Goal: Task Accomplishment & Management: Use online tool/utility

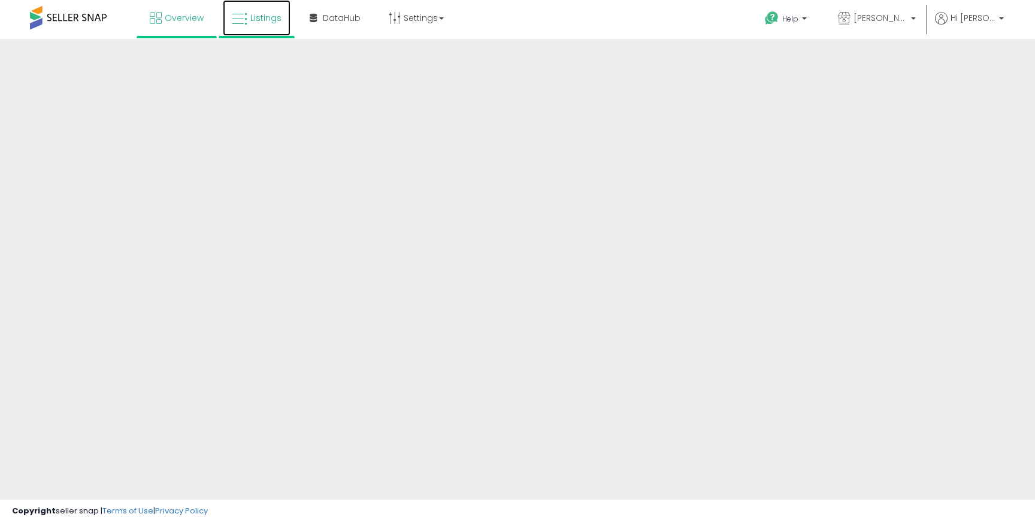
click at [259, 23] on link "Listings" at bounding box center [257, 18] width 68 height 36
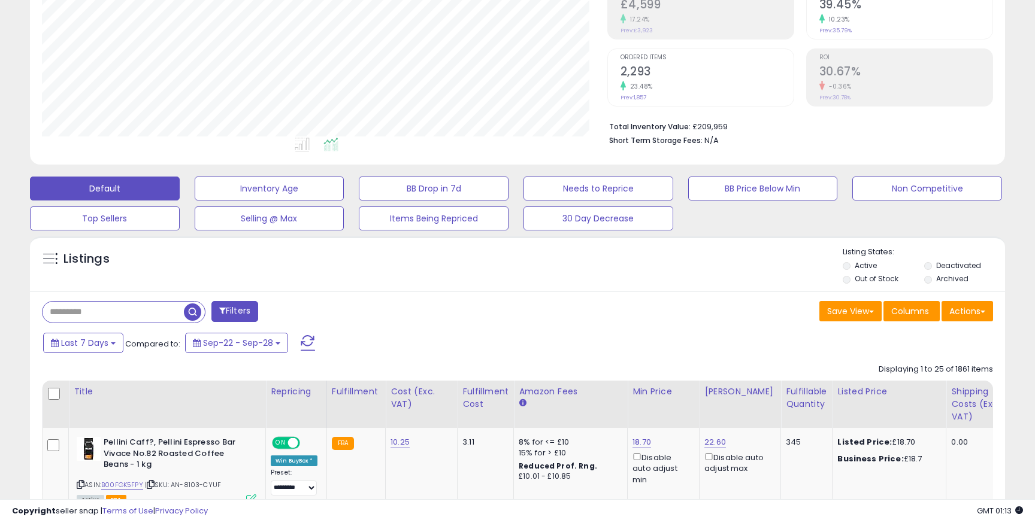
scroll to position [246, 565]
click at [125, 310] on input "text" at bounding box center [123, 312] width 161 height 21
click at [125, 310] on input "text" at bounding box center [160, 312] width 234 height 21
paste input "**********"
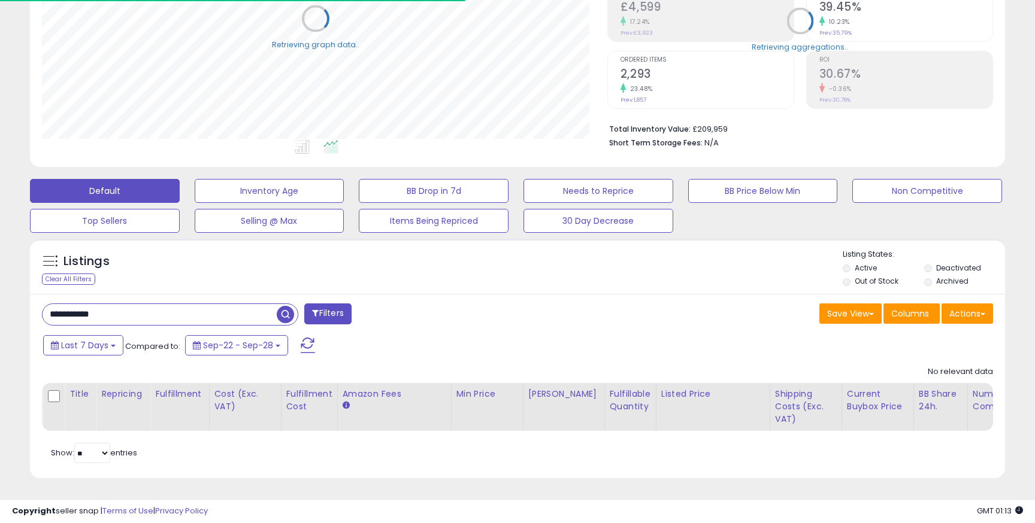
scroll to position [198, 0]
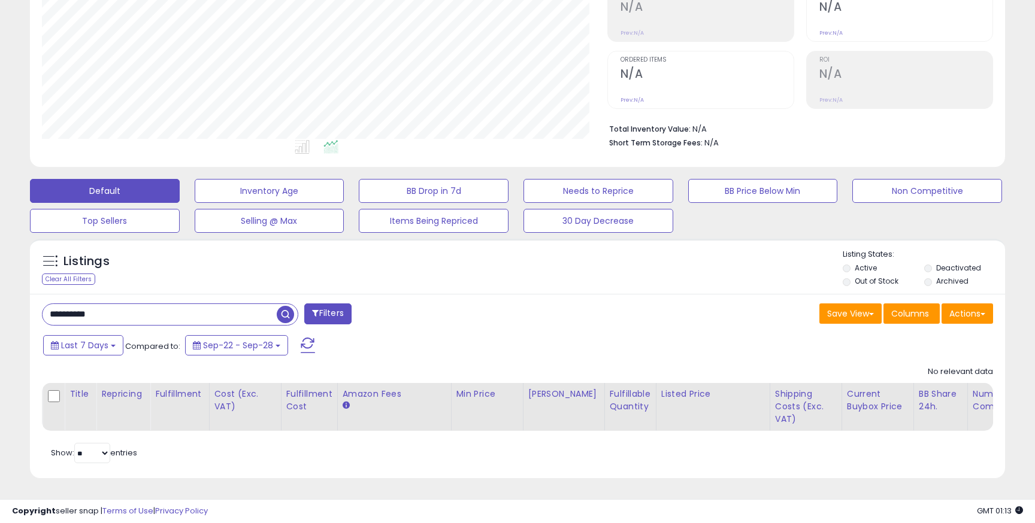
type input "**********"
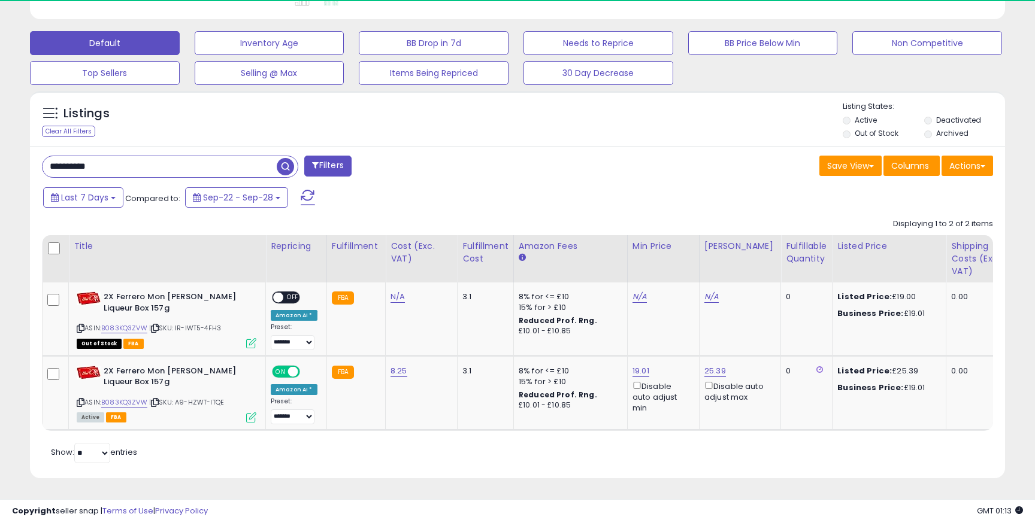
scroll to position [246, 565]
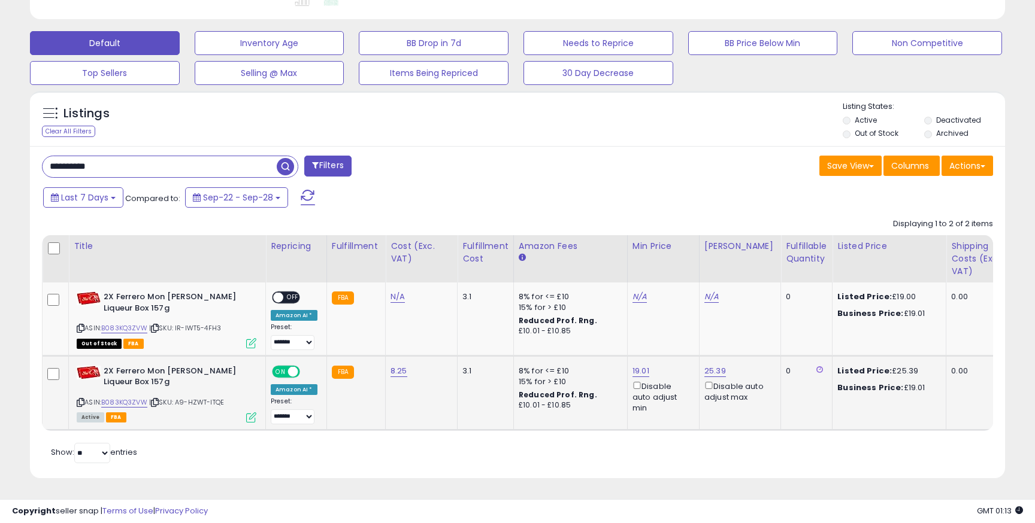
click at [248, 418] on icon at bounding box center [251, 418] width 10 height 10
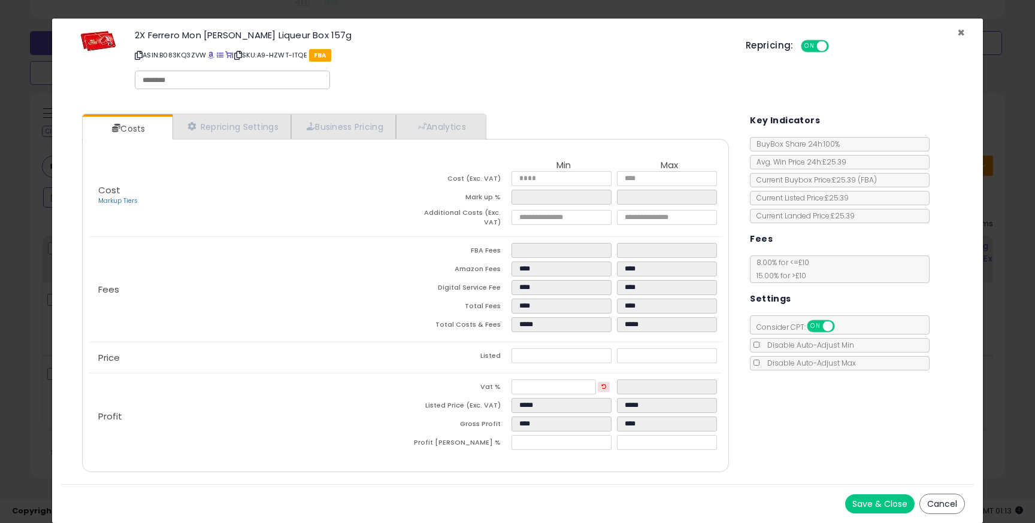
click at [961, 33] on span "×" at bounding box center [961, 32] width 8 height 17
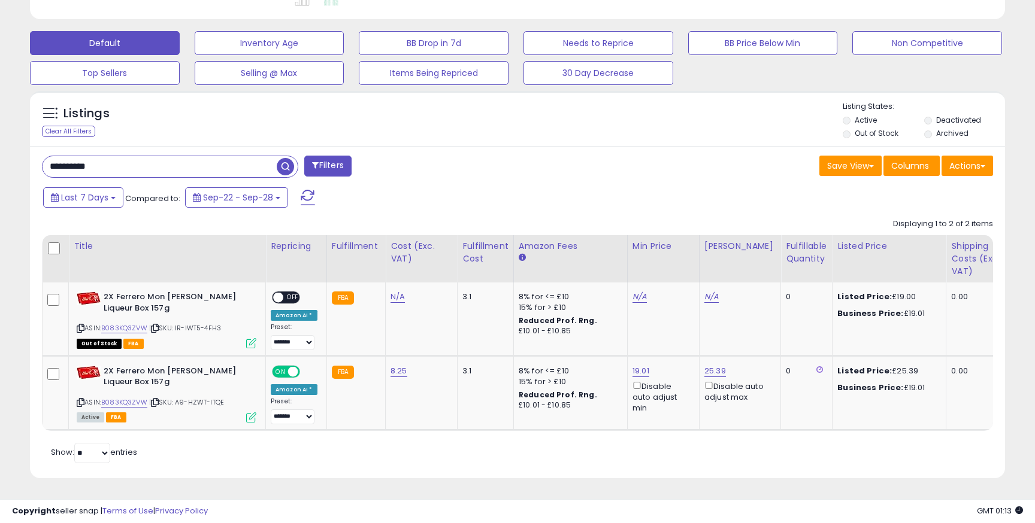
scroll to position [0, 0]
